Goal: Information Seeking & Learning: Check status

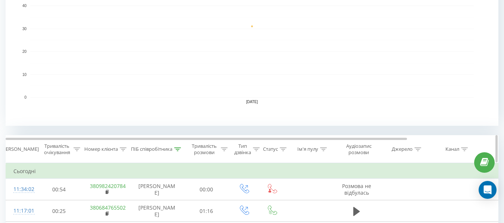
click at [122, 151] on icon at bounding box center [123, 150] width 7 height 4
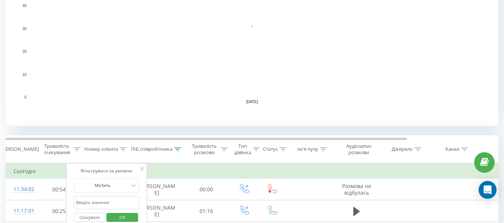
click at [104, 204] on input "text" at bounding box center [107, 203] width 66 height 13
paste input "0504260129"
type input "0504260129"
click at [110, 216] on button "OK" at bounding box center [123, 217] width 32 height 9
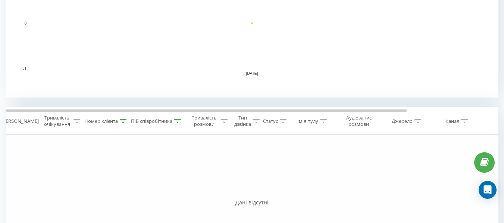
scroll to position [298, 0]
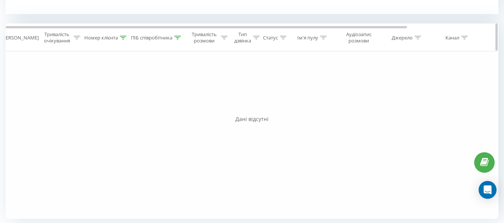
click at [178, 37] on icon at bounding box center [177, 38] width 7 height 4
click at [131, 106] on button "Скасувати" at bounding box center [140, 105] width 32 height 9
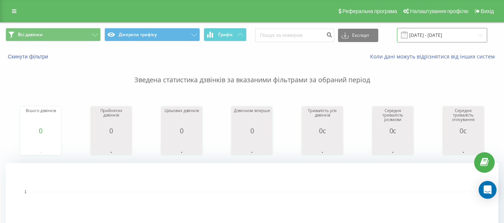
click at [442, 32] on input "[DATE] - [DATE]" at bounding box center [442, 35] width 90 height 15
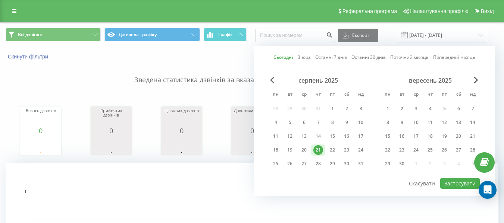
click at [367, 57] on link "Останні 30 днів" at bounding box center [368, 57] width 34 height 7
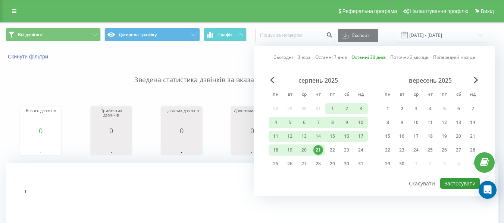
click at [461, 183] on button "Застосувати" at bounding box center [460, 183] width 40 height 11
type input "[DATE] - [DATE]"
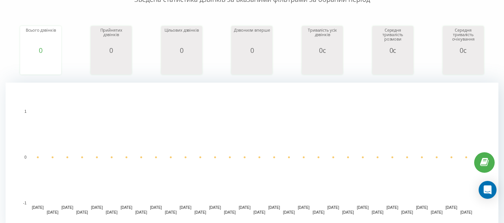
scroll to position [149, 0]
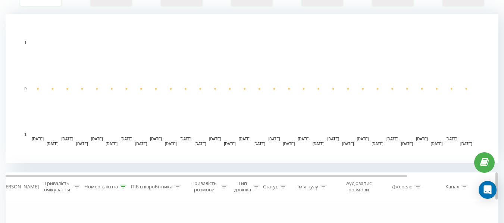
click at [123, 188] on icon at bounding box center [123, 187] width 7 height 4
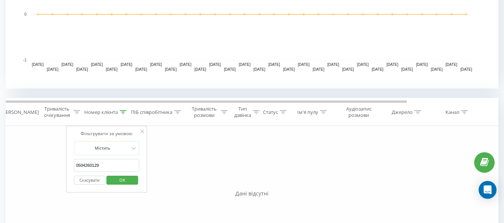
click at [91, 181] on button "Скасувати" at bounding box center [90, 180] width 32 height 9
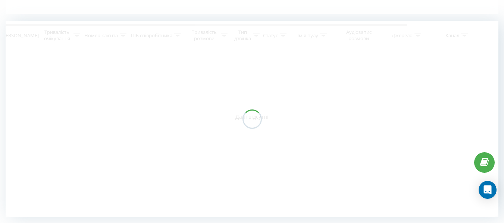
scroll to position [196, 0]
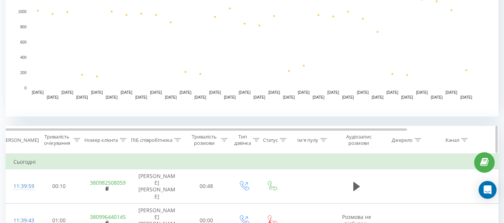
click at [124, 141] on icon at bounding box center [123, 140] width 7 height 4
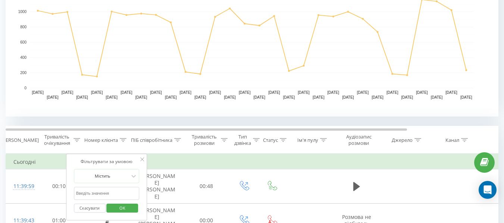
click at [99, 194] on input "0504260129" at bounding box center [107, 193] width 66 height 13
paste input "380504260129"
type input "380504260129"
click at [113, 206] on span "OK" at bounding box center [122, 209] width 21 height 12
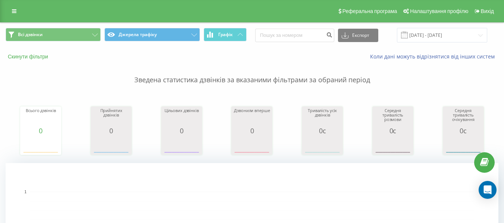
click at [25, 57] on button "Скинути фільтри" at bounding box center [29, 56] width 46 height 7
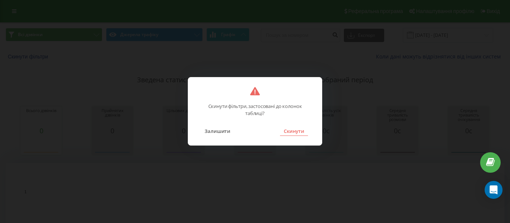
click at [298, 132] on button "Скинути" at bounding box center [294, 131] width 28 height 10
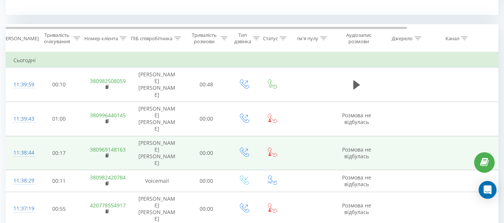
scroll to position [298, 0]
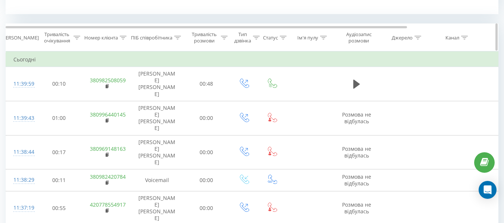
click at [125, 37] on icon at bounding box center [123, 38] width 7 height 4
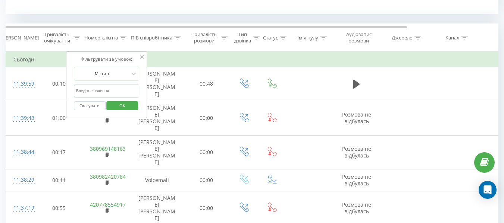
click at [102, 92] on input "text" at bounding box center [107, 91] width 66 height 13
paste input "380504260129"
type input "380504260129"
click at [119, 102] on span "OK" at bounding box center [122, 106] width 21 height 12
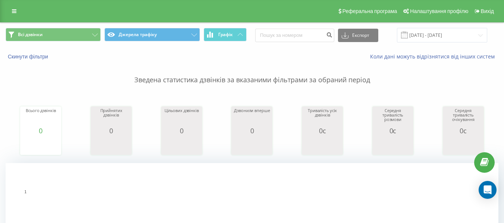
click at [32, 60] on p "Зведена статистика дзвінків за вказаними фільтрами за обраний період" at bounding box center [252, 72] width 493 height 25
click at [32, 57] on button "Скинути фільтри" at bounding box center [29, 56] width 46 height 7
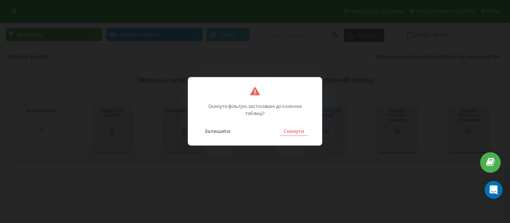
click at [294, 131] on button "Скинути" at bounding box center [294, 131] width 28 height 10
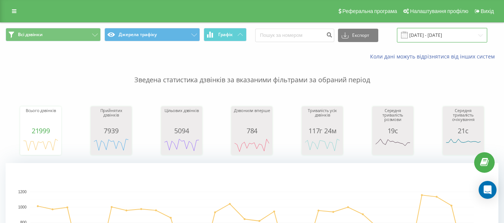
click at [442, 34] on input "[DATE] - [DATE]" at bounding box center [442, 35] width 90 height 15
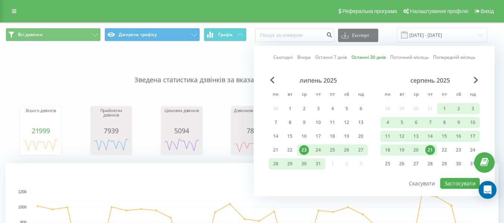
click at [370, 58] on link "Останні 30 днів" at bounding box center [368, 57] width 34 height 7
click at [442, 185] on button "Застосувати" at bounding box center [460, 183] width 40 height 11
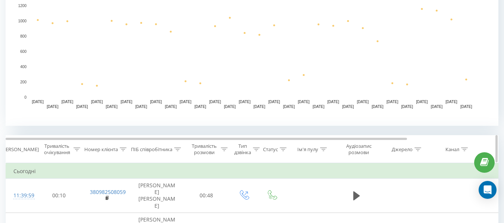
scroll to position [224, 0]
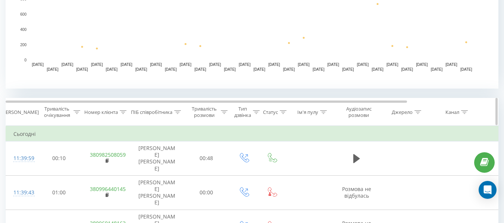
click at [123, 112] on icon at bounding box center [123, 112] width 7 height 4
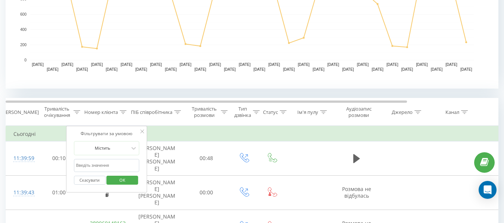
click at [98, 166] on input "text" at bounding box center [107, 165] width 66 height 13
paste input "380504260129"
click at [112, 179] on button "OK" at bounding box center [123, 180] width 32 height 9
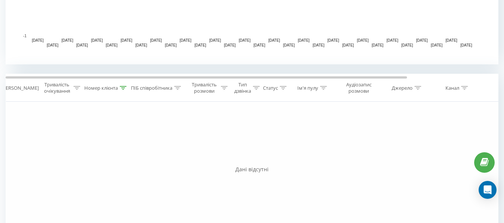
scroll to position [261, 0]
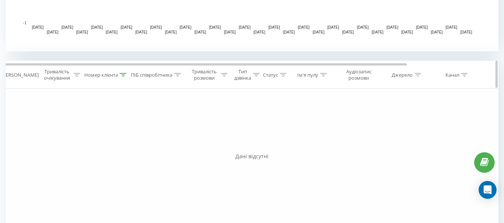
click at [122, 73] on icon at bounding box center [123, 75] width 7 height 4
drag, startPoint x: 73, startPoint y: 131, endPoint x: 57, endPoint y: 129, distance: 16.6
click at [57, 129] on div "Фільтрувати за умовою Дорівнює Скасувати OK Фільтрувати за умовою Містить 38050…" at bounding box center [252, 173] width 493 height 168
paste input "text"
type input "0504260129"
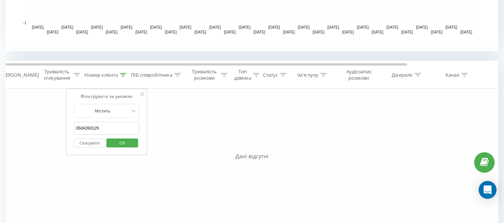
click at [116, 140] on span "OK" at bounding box center [122, 143] width 21 height 12
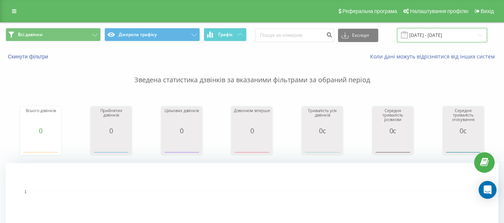
click at [425, 36] on input "[DATE] - [DATE]" at bounding box center [442, 35] width 90 height 15
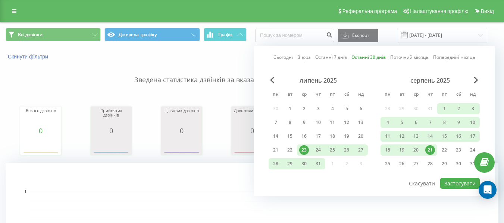
click at [286, 57] on link "Сьогодні" at bounding box center [282, 57] width 19 height 7
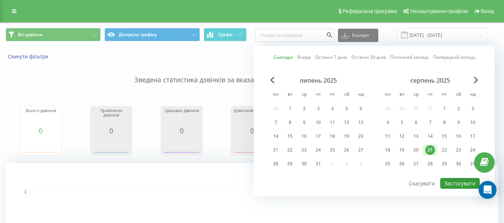
click at [461, 188] on button "Застосувати" at bounding box center [460, 183] width 40 height 11
type input "[DATE] - [DATE]"
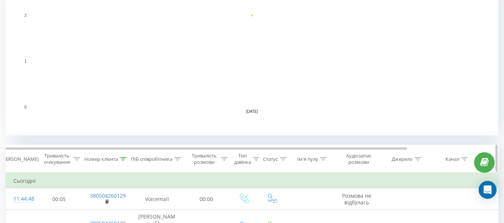
scroll to position [187, 0]
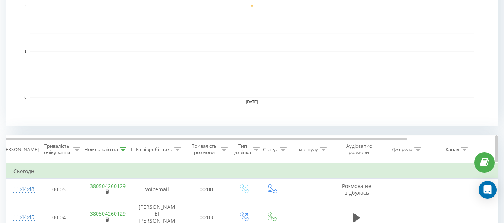
click at [121, 148] on icon at bounding box center [123, 150] width 7 height 4
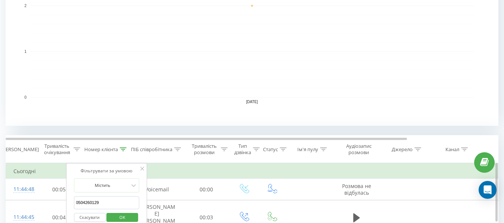
click at [78, 218] on button "Скасувати" at bounding box center [90, 217] width 32 height 9
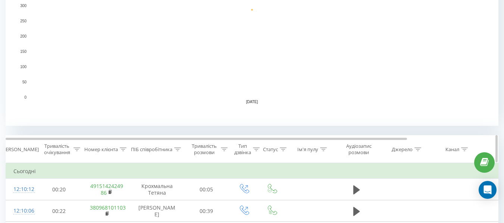
click at [177, 149] on icon at bounding box center [177, 150] width 7 height 4
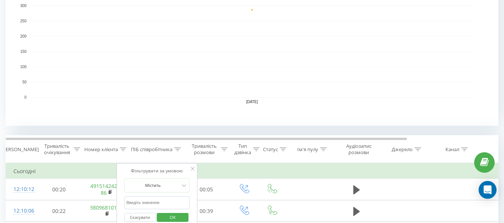
click at [146, 208] on input "text" at bounding box center [157, 203] width 66 height 13
type input "усти"
click at [169, 219] on span "OK" at bounding box center [172, 218] width 21 height 12
